Goal: Task Accomplishment & Management: Use online tool/utility

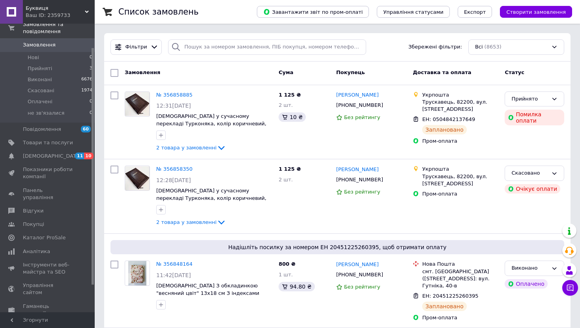
scroll to position [26, 0]
click at [65, 18] on div "Ваш ID: 2359733" at bounding box center [60, 15] width 69 height 7
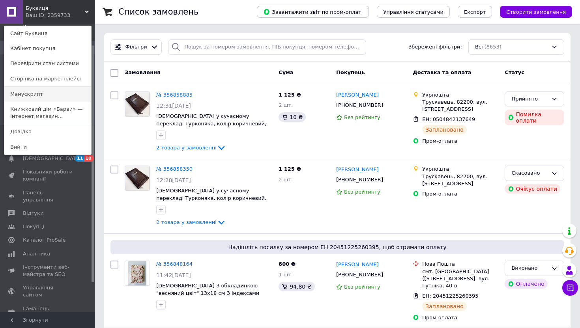
click at [37, 91] on link "Манускрипт" at bounding box center [47, 94] width 87 height 15
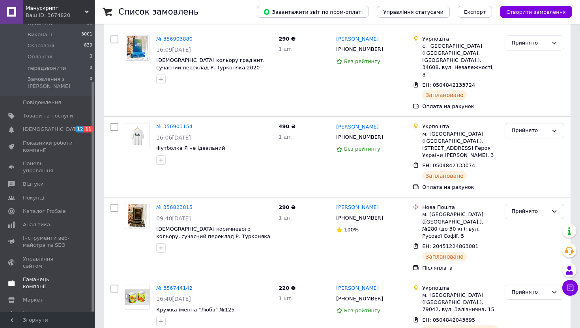
scroll to position [61, 0]
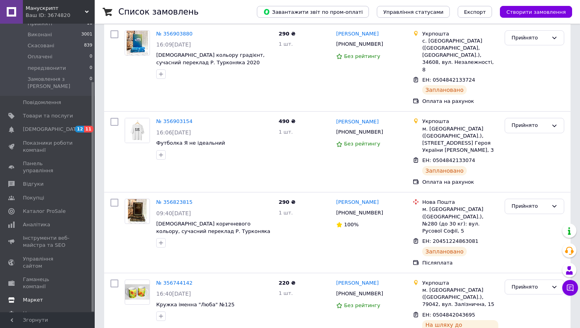
click at [37, 297] on span "Маркет" at bounding box center [33, 300] width 20 height 7
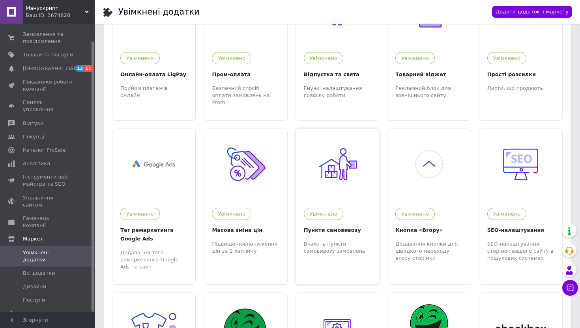
scroll to position [69, 0]
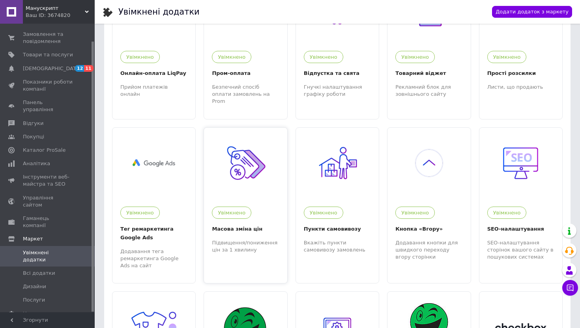
click at [269, 191] on div at bounding box center [245, 163] width 83 height 71
click at [60, 56] on span "Товари та послуги" at bounding box center [48, 54] width 50 height 7
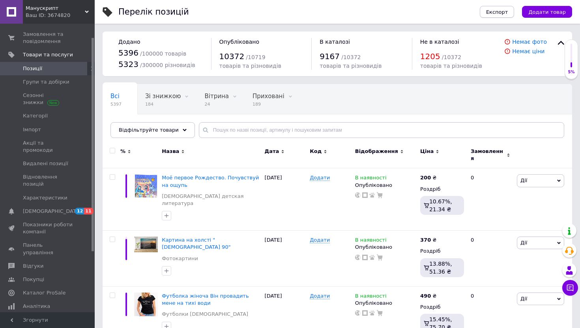
click at [497, 16] on button "Експорт" at bounding box center [497, 12] width 35 height 12
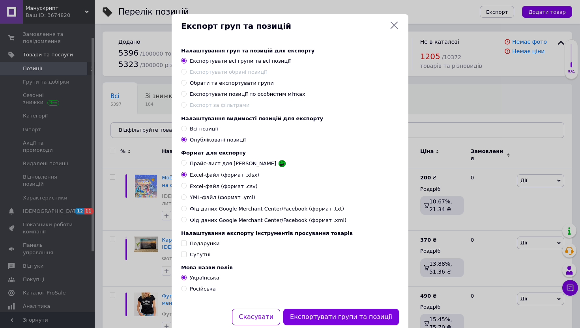
click at [184, 83] on input "Обрати та експортувати групи" at bounding box center [183, 82] width 5 height 5
radio input "true"
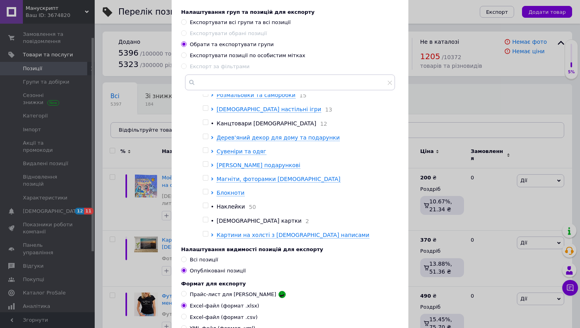
scroll to position [150, 0]
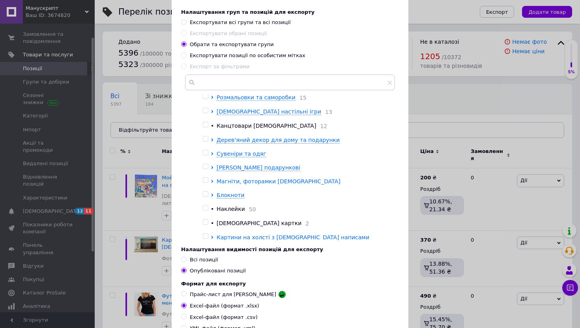
click at [211, 180] on icon at bounding box center [212, 181] width 3 height 3
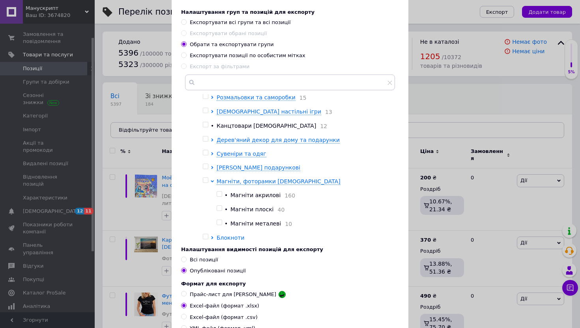
click at [218, 206] on input "checkbox" at bounding box center [219, 208] width 5 height 5
checkbox input "true"
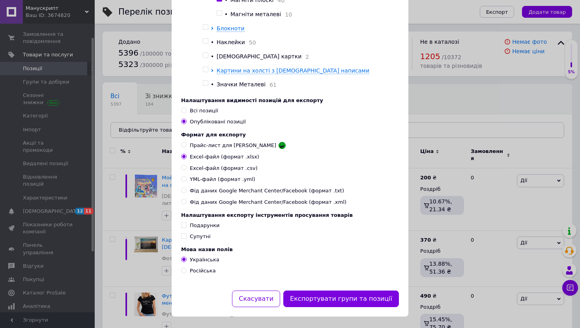
scroll to position [193, 0]
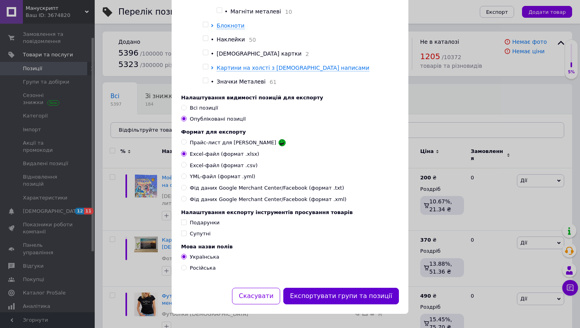
click at [336, 295] on button "Експортувати групи та позиції" at bounding box center [341, 296] width 116 height 17
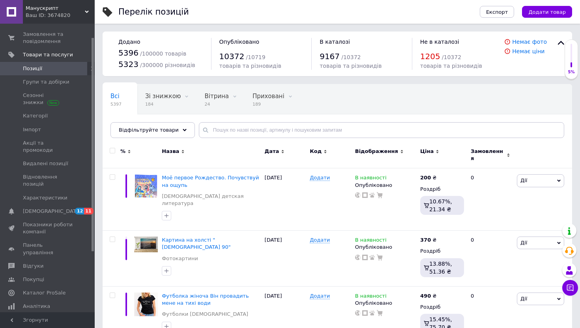
click at [75, 11] on span "Манускрипт" at bounding box center [55, 8] width 59 height 7
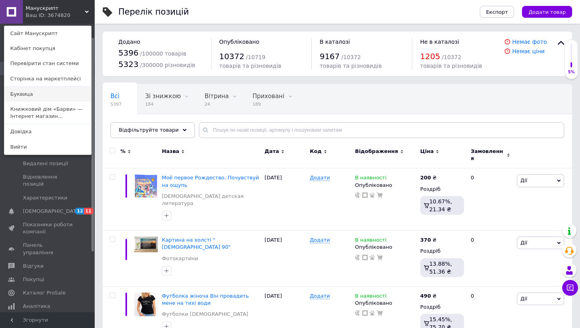
click at [28, 92] on link "Буквица" at bounding box center [47, 94] width 87 height 15
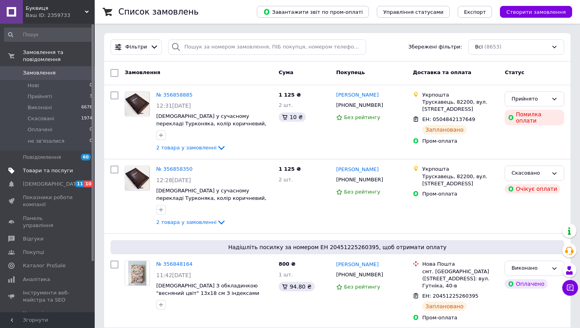
click at [58, 171] on span "Товари та послуги" at bounding box center [48, 170] width 50 height 7
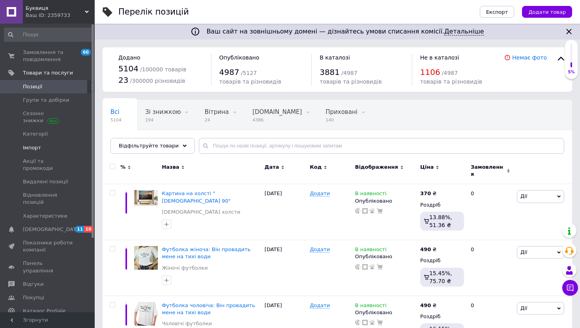
click at [34, 150] on span "Імпорт" at bounding box center [32, 147] width 18 height 7
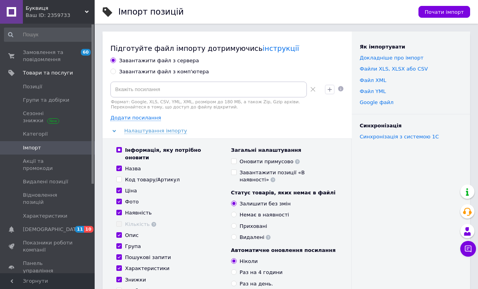
click at [138, 73] on div "Завантажити файл з комп'ютера" at bounding box center [164, 71] width 90 height 7
click at [116, 73] on input "Завантажити файл з комп'ютера" at bounding box center [112, 71] width 5 height 5
radio input "true"
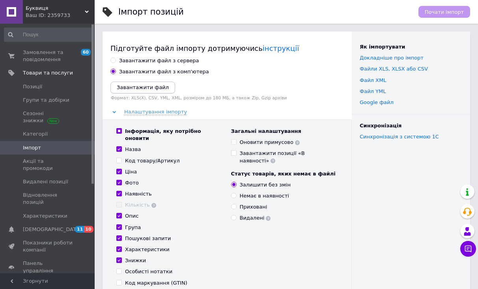
click at [143, 88] on icon "Завантажити файл" at bounding box center [143, 87] width 52 height 6
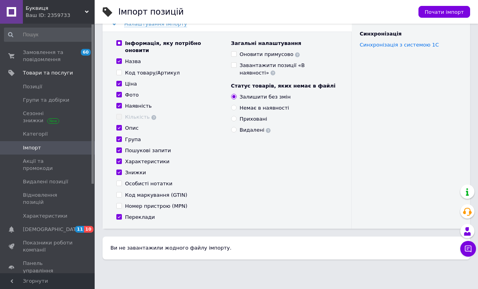
scroll to position [103, 0]
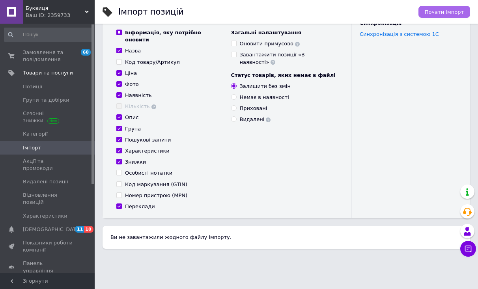
click at [435, 12] on span "Почати імпорт" at bounding box center [444, 12] width 39 height 6
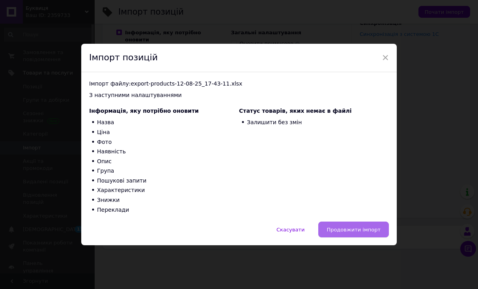
click at [348, 231] on span "Продовжити імпорт" at bounding box center [354, 230] width 54 height 6
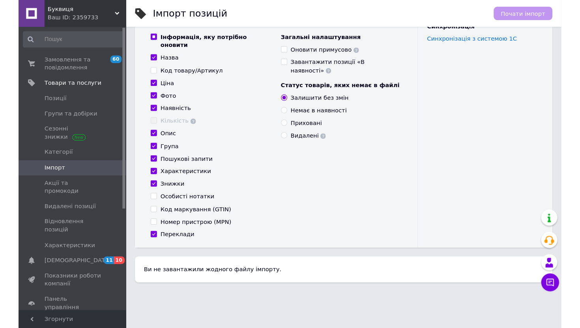
scroll to position [99, 0]
